Goal: Task Accomplishment & Management: Complete application form

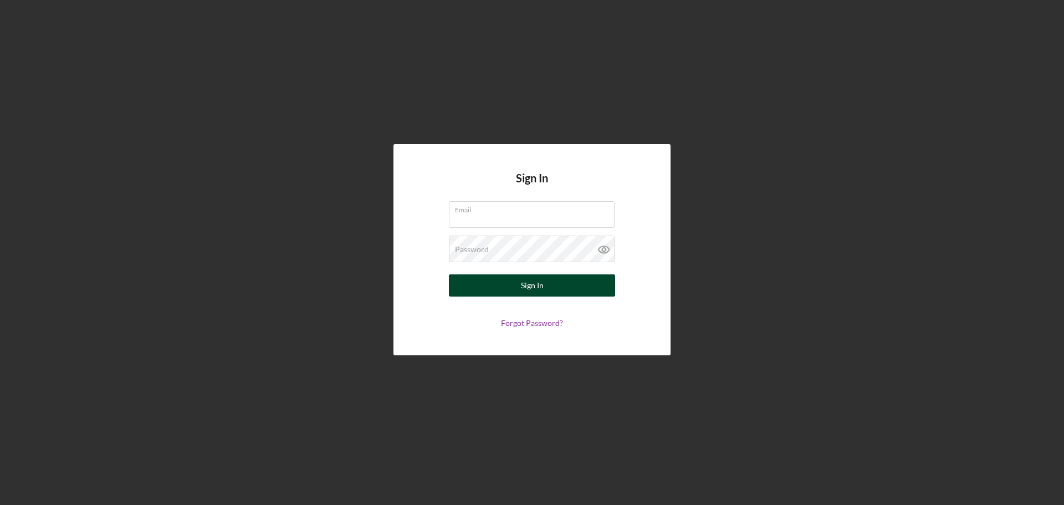
type input "[EMAIL_ADDRESS][DOMAIN_NAME]"
click at [508, 283] on button "Sign In" at bounding box center [532, 285] width 166 height 22
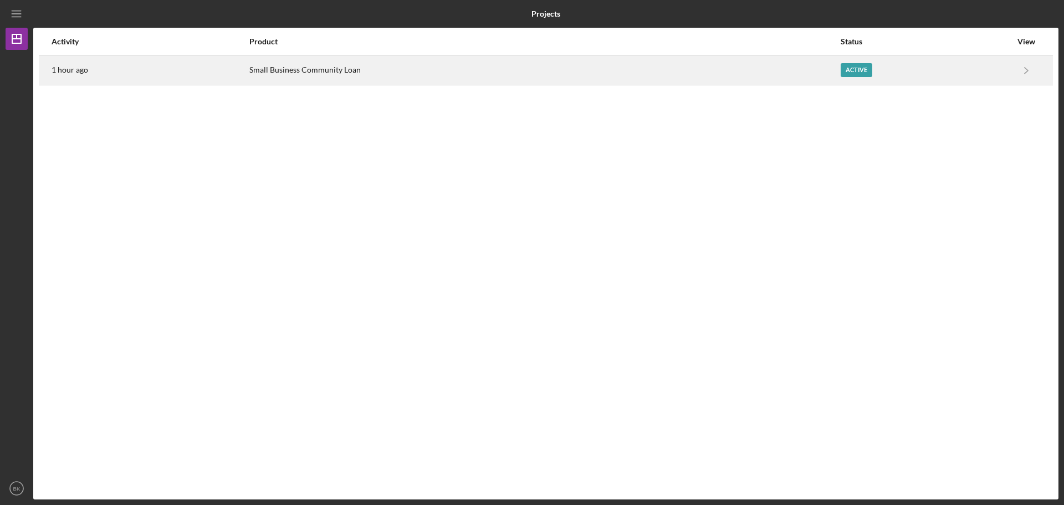
click at [891, 58] on div "Active" at bounding box center [926, 71] width 171 height 28
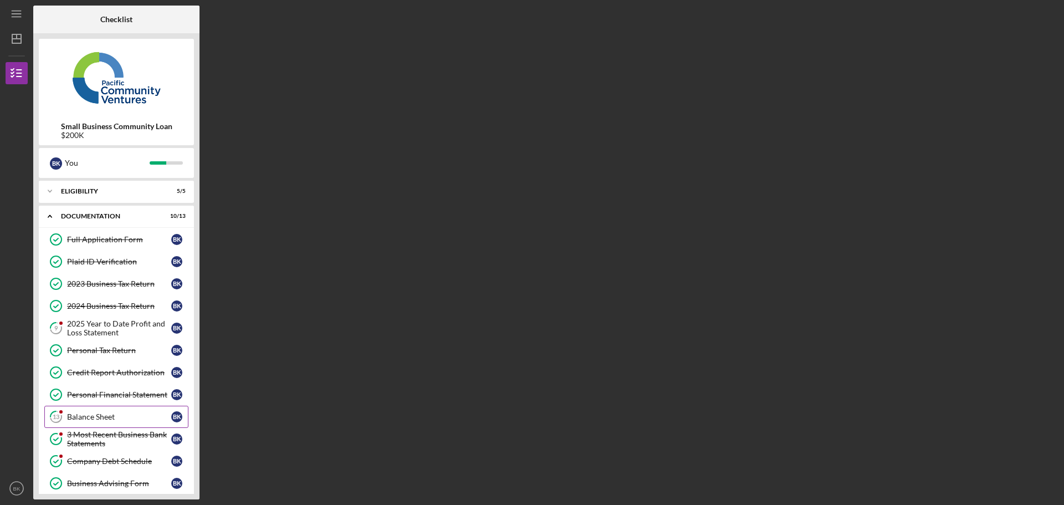
click at [115, 418] on div "Balance Sheet" at bounding box center [119, 416] width 104 height 9
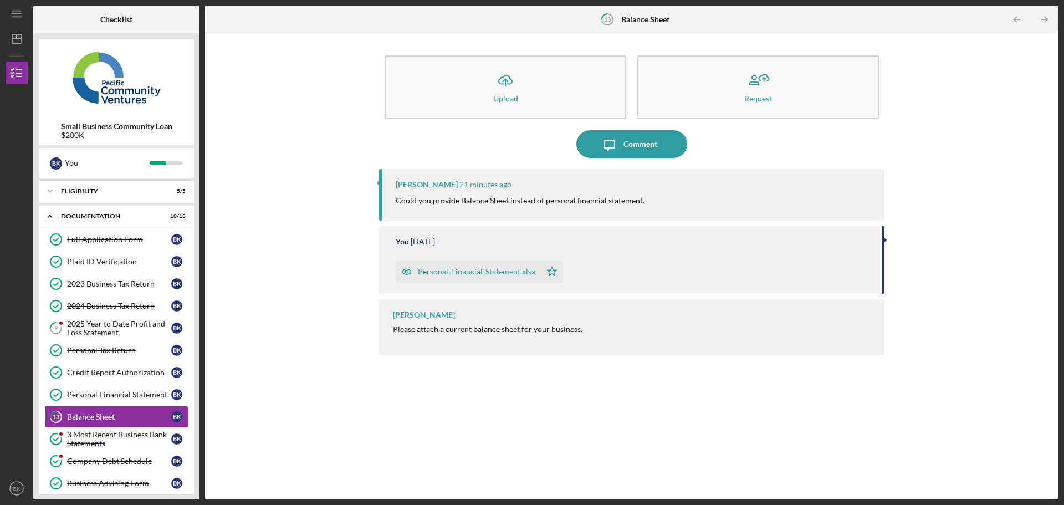
click at [465, 196] on p "Could you provide Balance Sheet instead of personal financial statement." at bounding box center [520, 201] width 249 height 12
copy div "Could you provide Balance Sheet instead of personal financial statement."
click at [468, 271] on div "Personal-Financial-Statement.xlsx" at bounding box center [477, 271] width 118 height 9
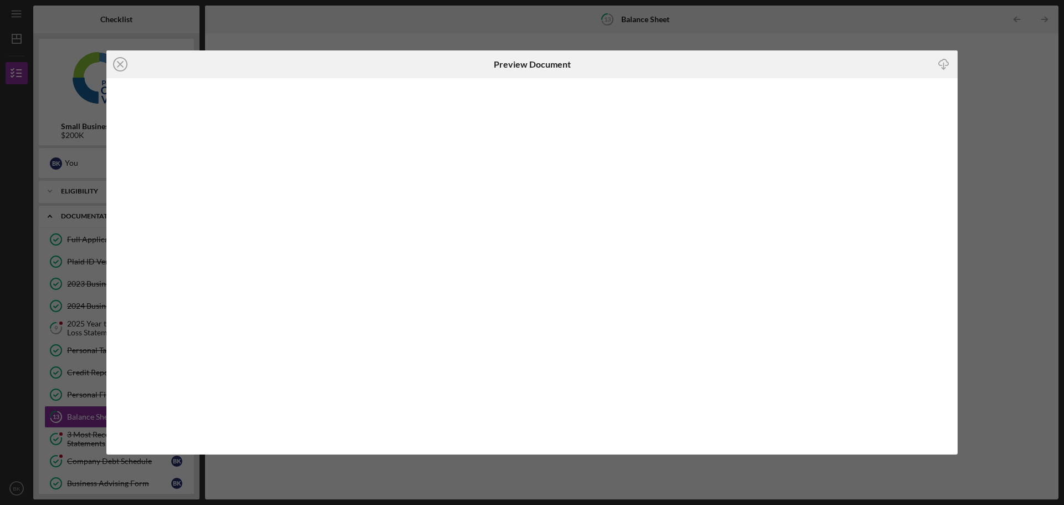
click at [1008, 128] on div "Icon/Close Preview Document Icon/Download" at bounding box center [532, 252] width 1064 height 505
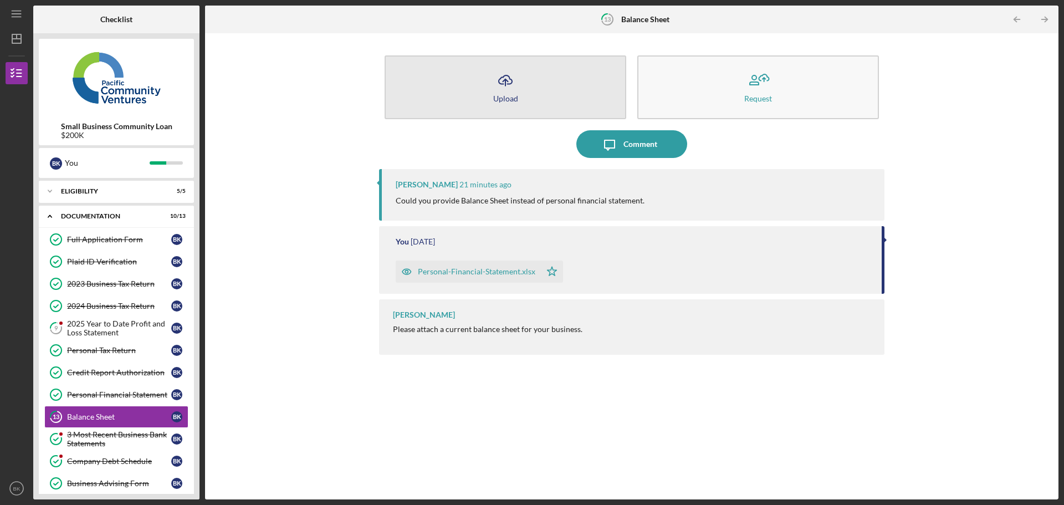
click at [501, 85] on icon "Icon/Upload" at bounding box center [506, 81] width 28 height 28
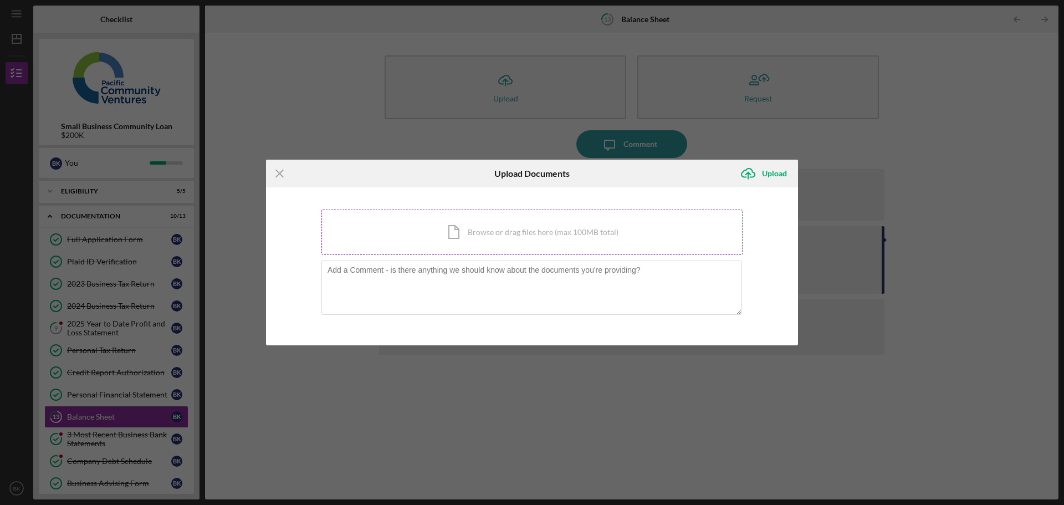
click at [551, 222] on div "Icon/Document Browse or drag files here (max 100MB total) Tap to choose files o…" at bounding box center [532, 232] width 421 height 45
click at [771, 263] on div "You're uploading documents related to Balance Sheet . Icon/Document Browse or d…" at bounding box center [532, 266] width 532 height 159
click at [279, 171] on icon "Icon/Menu Close" at bounding box center [280, 174] width 28 height 28
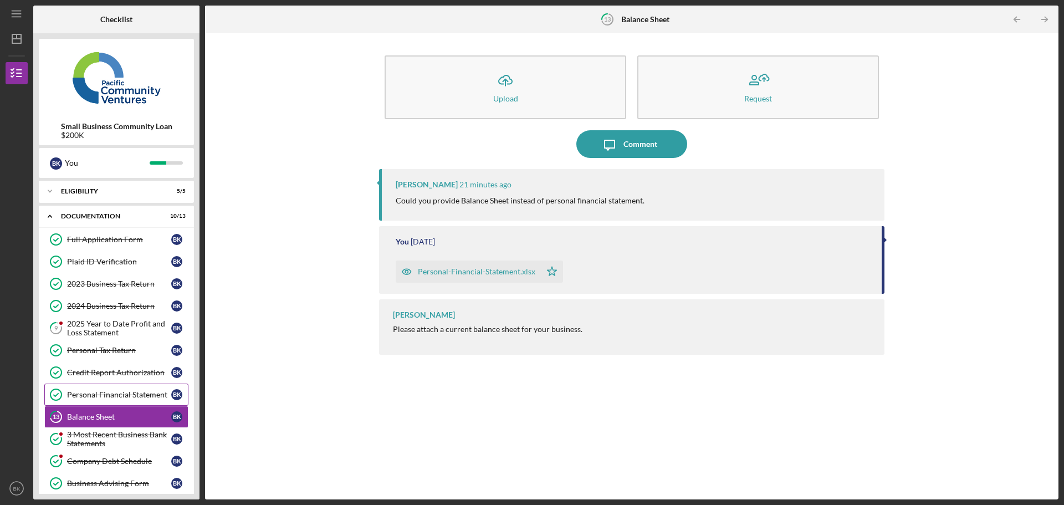
click at [107, 400] on link "Personal Financial Statement Personal Financial Statement B K" at bounding box center [116, 395] width 144 height 22
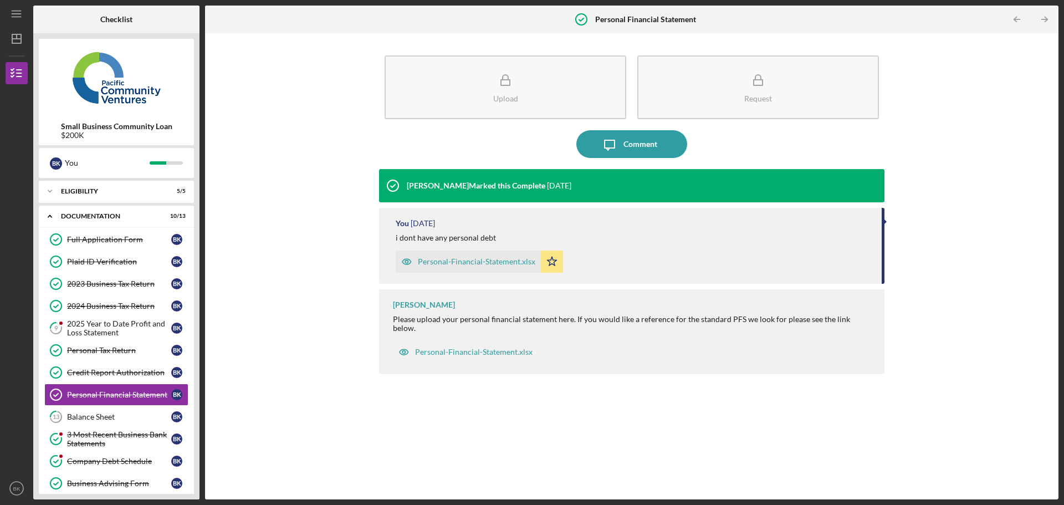
click at [464, 262] on div "Personal-Financial-Statement.xlsx" at bounding box center [477, 261] width 118 height 9
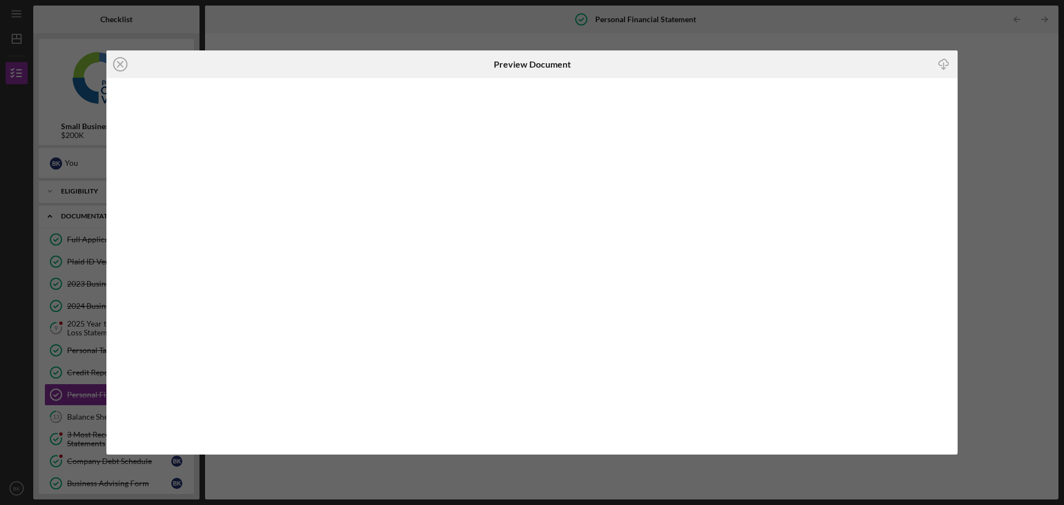
click at [1033, 95] on div "Icon/Close Preview Document Icon/Download" at bounding box center [532, 252] width 1064 height 505
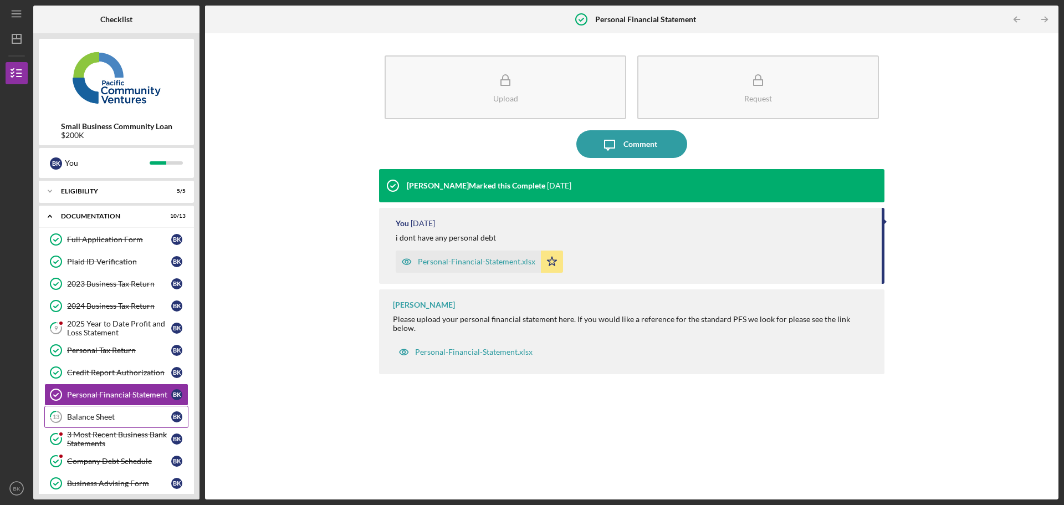
click at [88, 410] on link "13 Balance Sheet B K" at bounding box center [116, 417] width 144 height 22
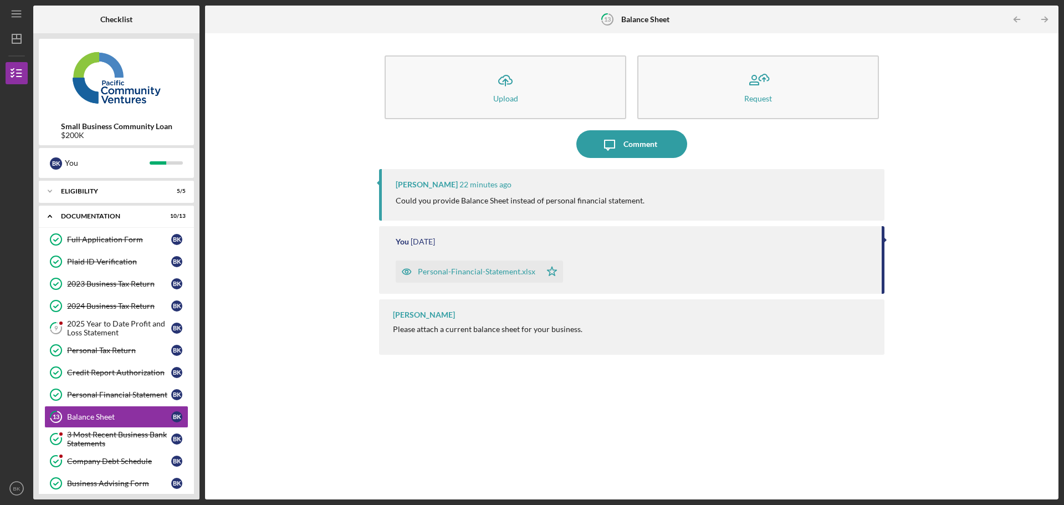
click at [501, 265] on div "Personal-Financial-Statement.xlsx" at bounding box center [468, 272] width 145 height 22
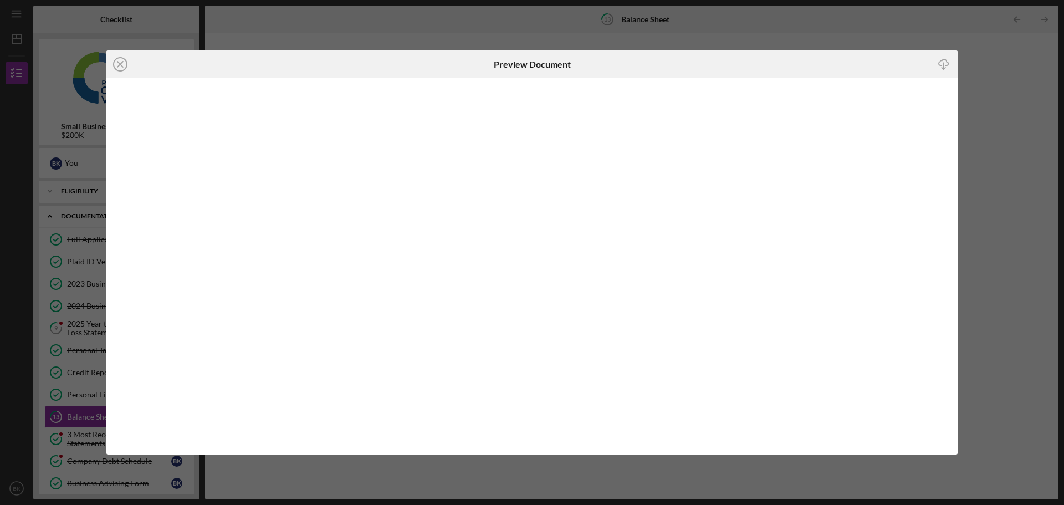
click at [1004, 58] on div "Icon/Close Preview Document Icon/Download" at bounding box center [532, 252] width 1064 height 505
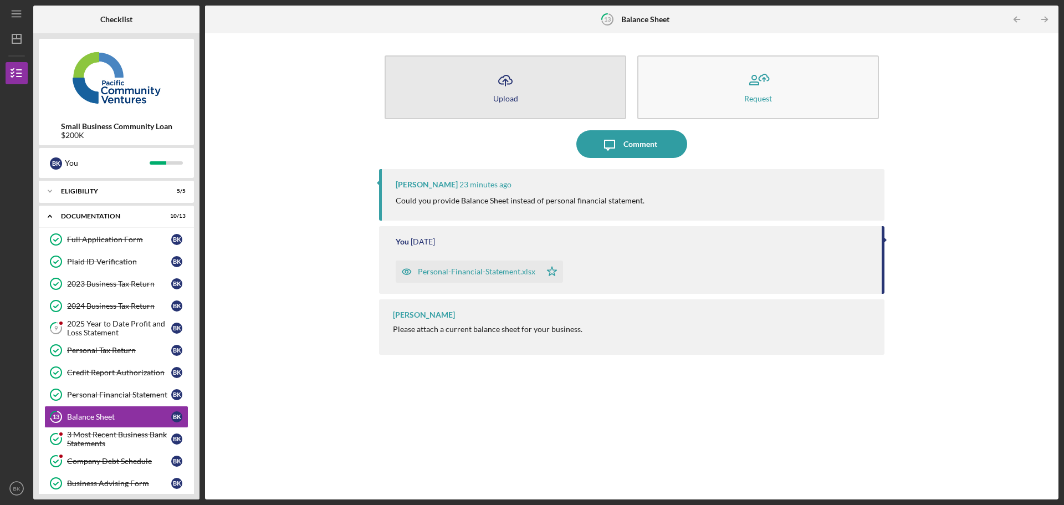
click at [547, 94] on button "Icon/Upload Upload" at bounding box center [506, 87] width 242 height 64
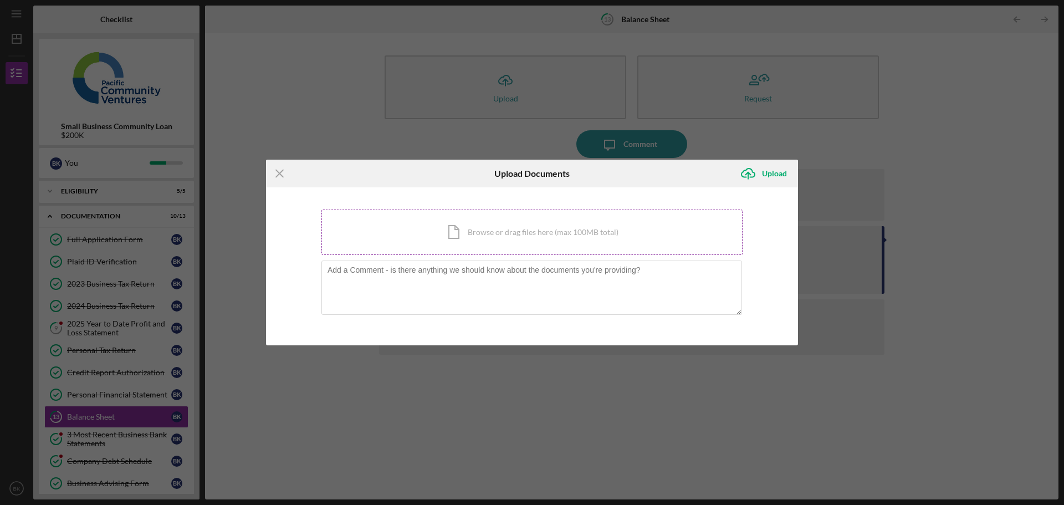
click at [472, 236] on div "Icon/Document Browse or drag files here (max 100MB total) Tap to choose files o…" at bounding box center [532, 232] width 421 height 45
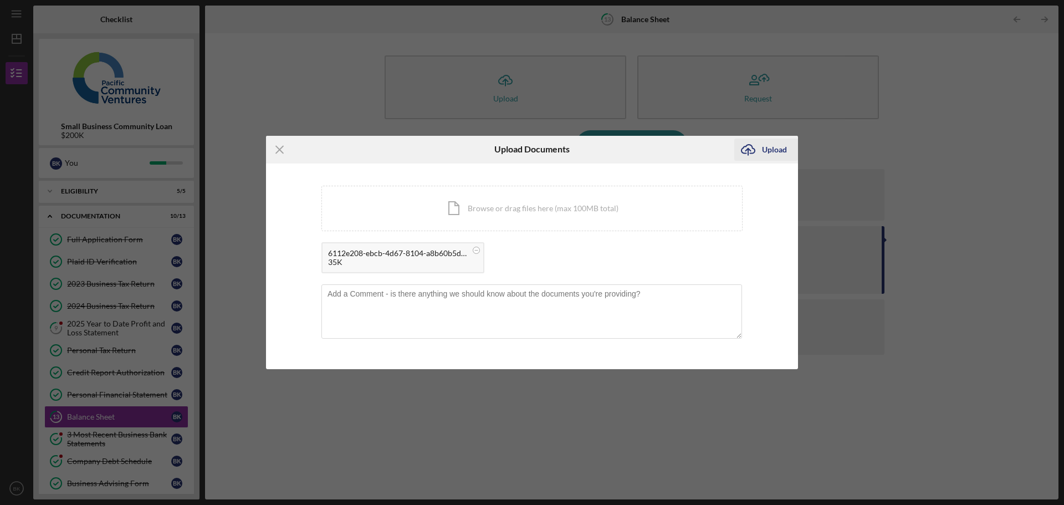
click at [778, 147] on div "Upload" at bounding box center [774, 150] width 25 height 22
